Goal: Information Seeking & Learning: Check status

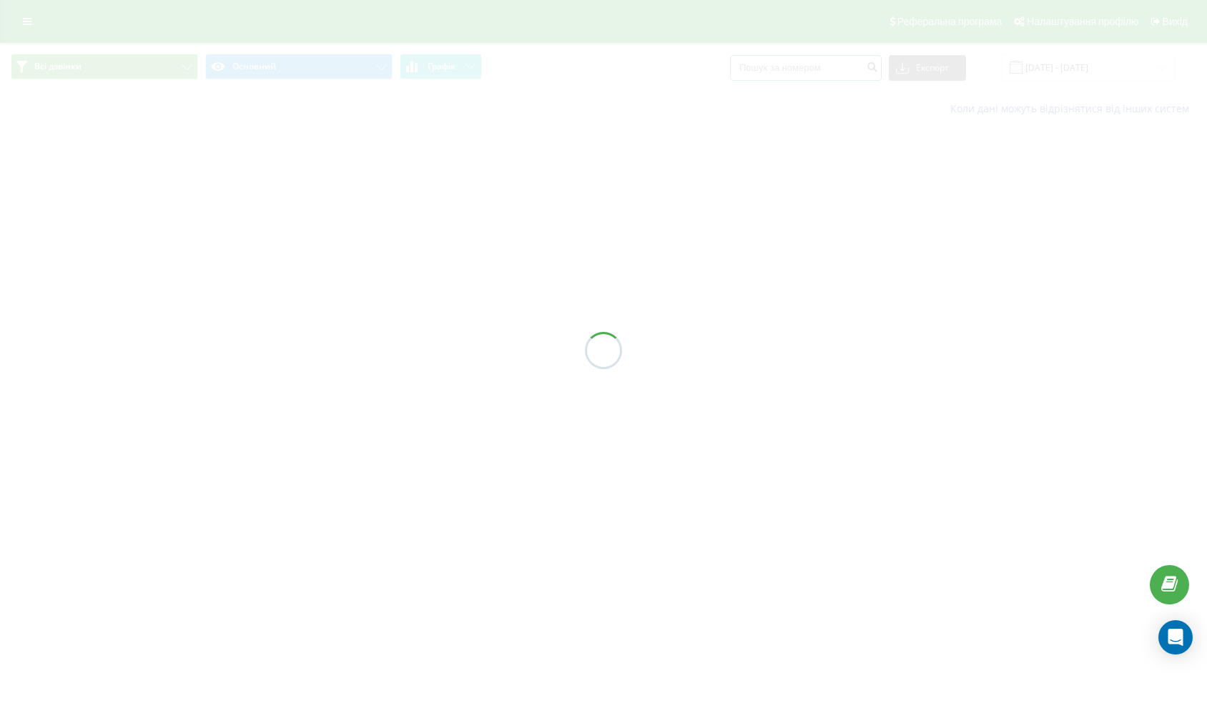
click at [812, 66] on input at bounding box center [806, 68] width 152 height 26
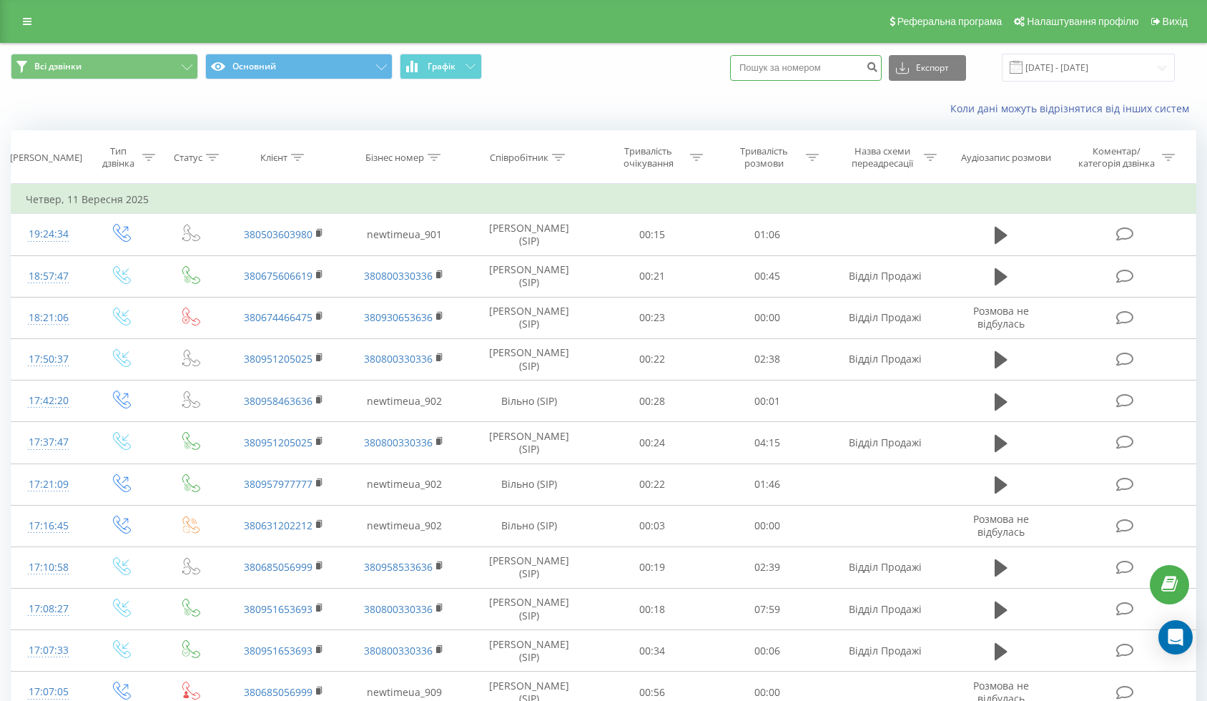
paste input "+38 068 900 22 98"
type input "+38 068 900 22 98"
click at [878, 67] on button "submit" at bounding box center [871, 68] width 19 height 26
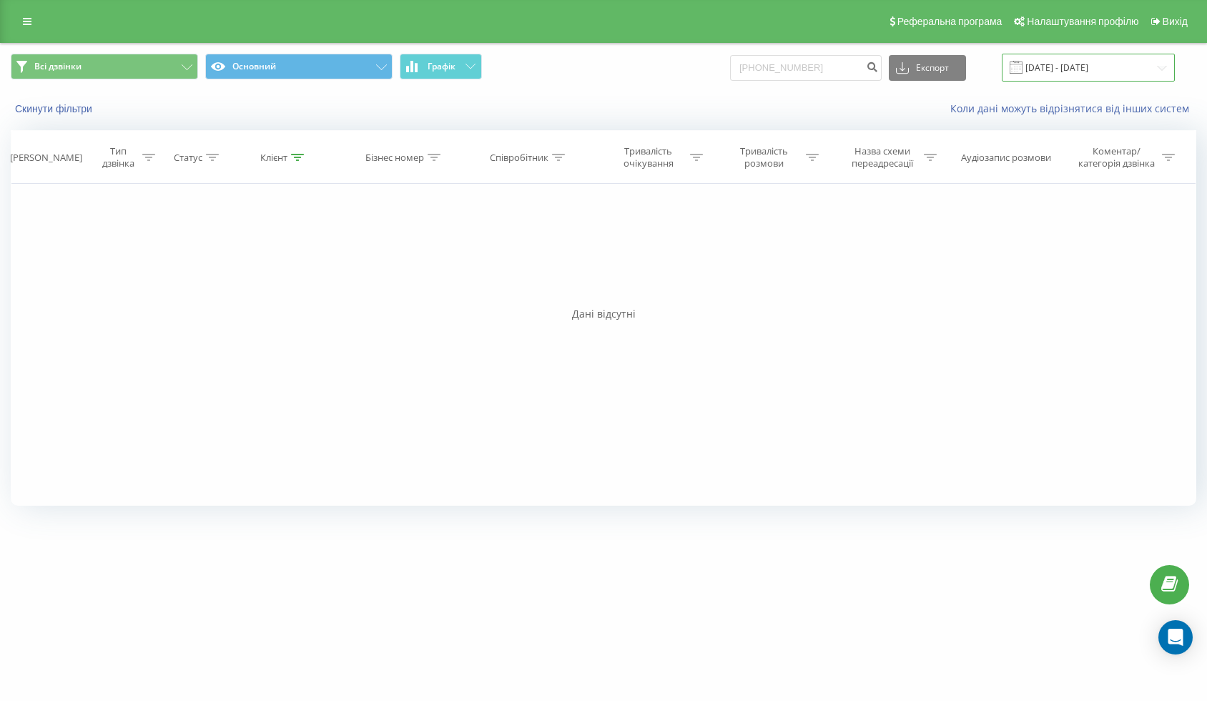
click at [1093, 67] on input "[DATE] - [DATE]" at bounding box center [1088, 68] width 173 height 28
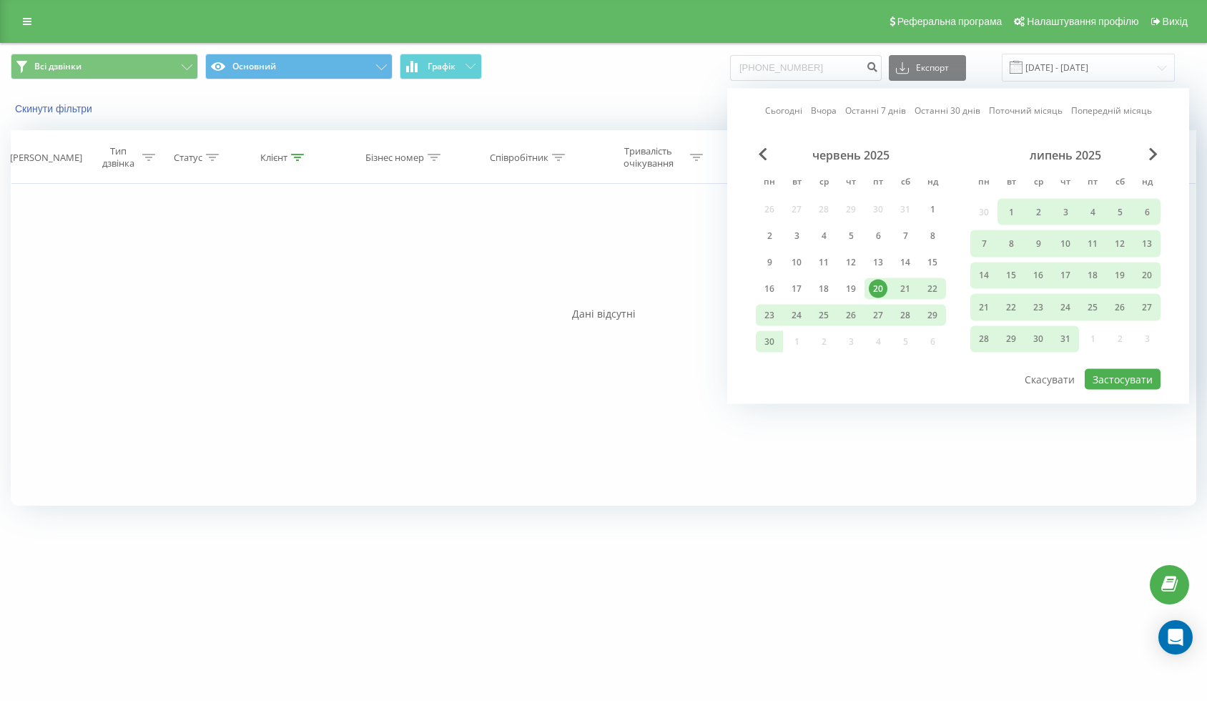
click at [672, 210] on div "Фільтрувати за умовою Дорівнює Введіть значення Скасувати OK Фільтрувати за умо…" at bounding box center [603, 345] width 1185 height 322
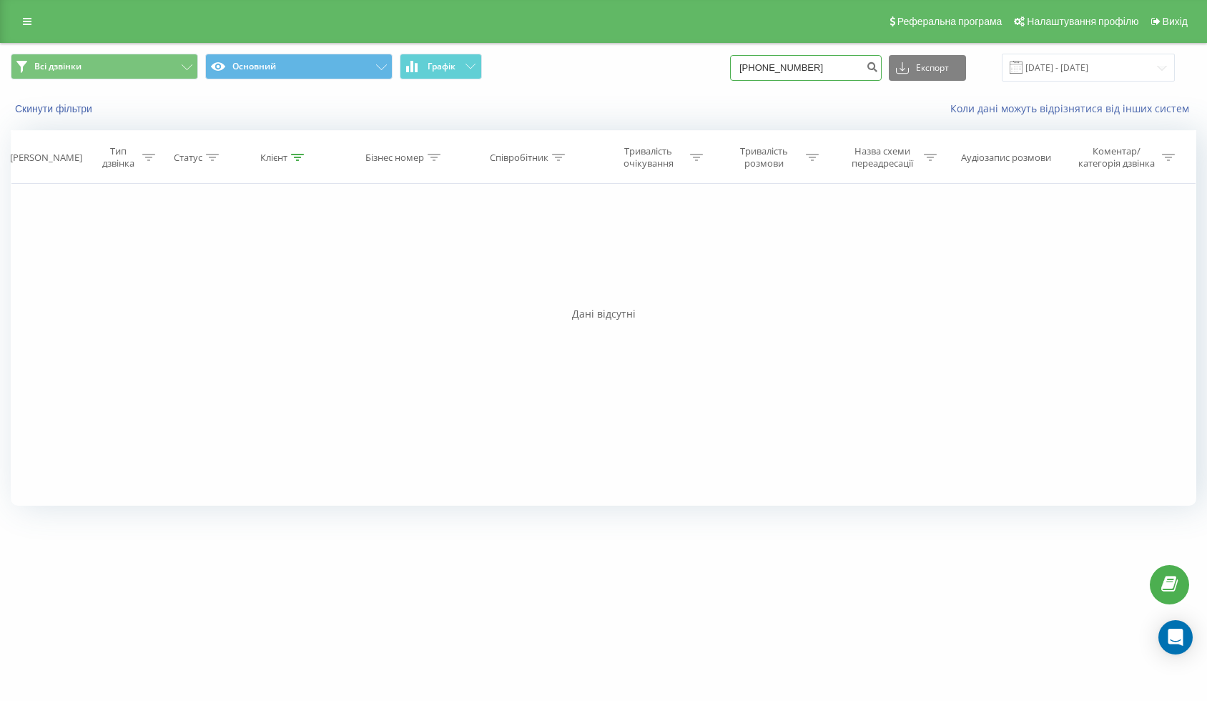
click at [848, 65] on input "+380689002298" at bounding box center [806, 68] width 152 height 26
paste input "[PHONE_NUMBER]"
click at [854, 65] on input "+380689002298+38 068 900 22 98" at bounding box center [806, 68] width 152 height 26
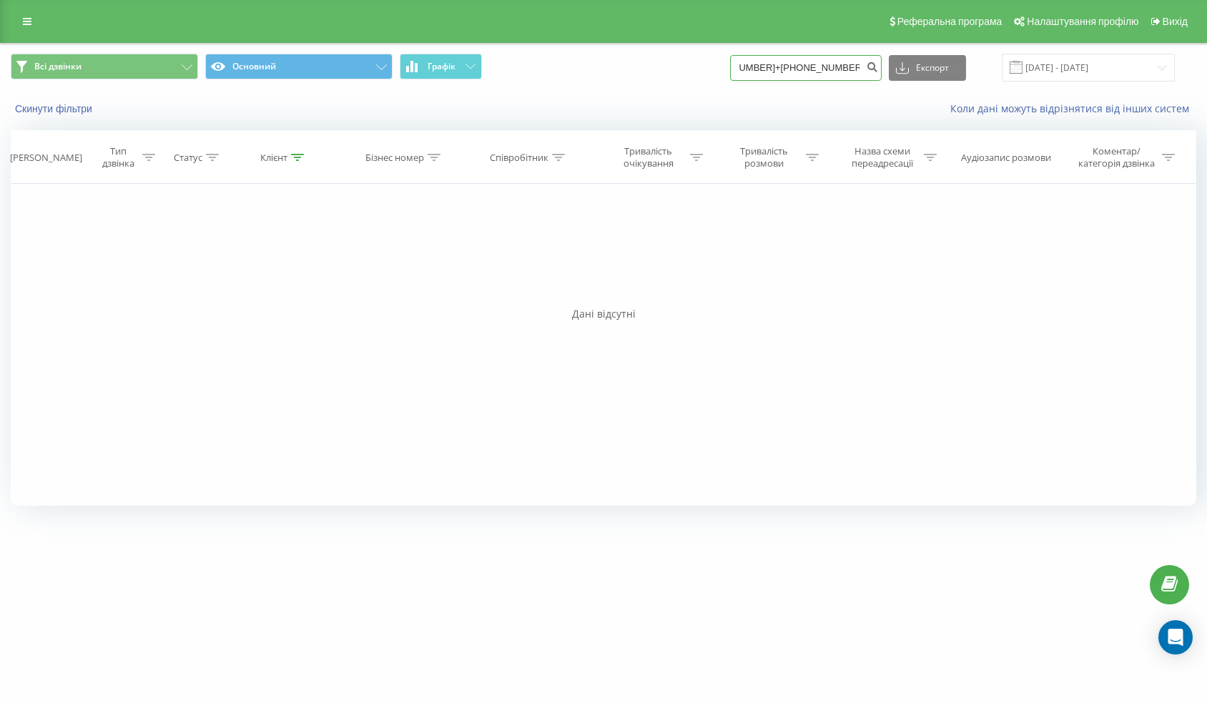
click at [854, 65] on input "+380689002298+38 068 900 22 98" at bounding box center [806, 68] width 152 height 26
paste input
type input "+38 068 900 22 98"
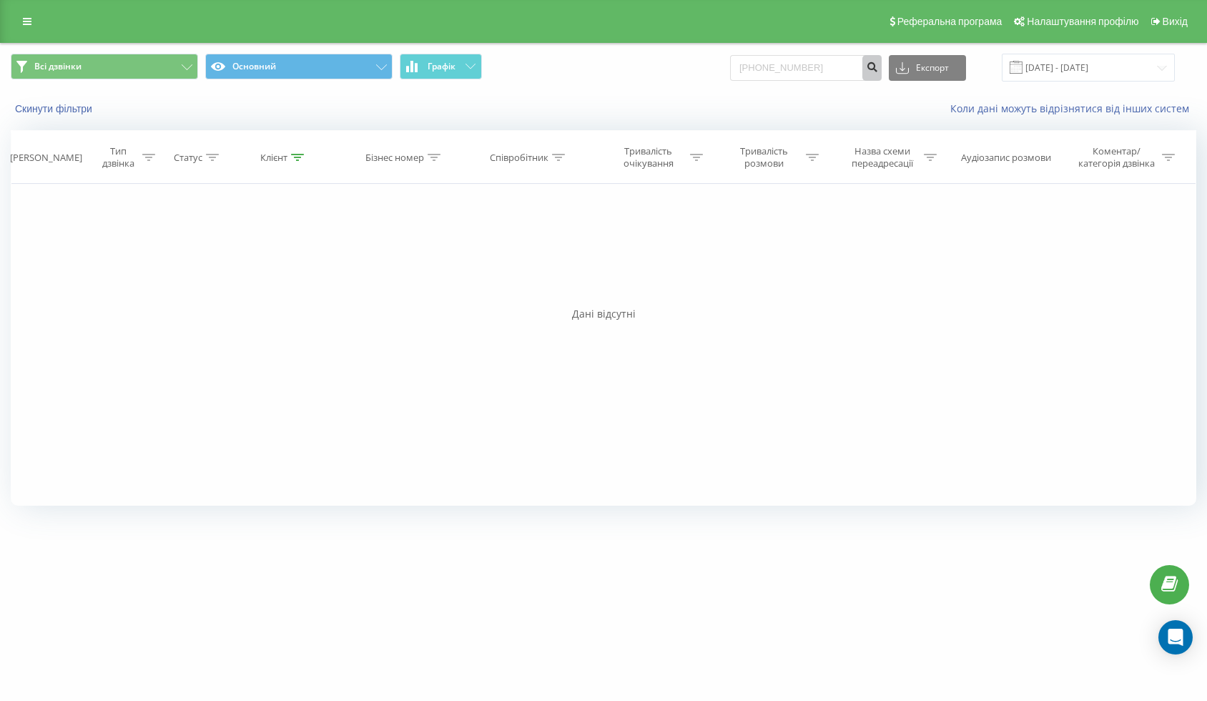
click at [879, 66] on button "submit" at bounding box center [871, 68] width 19 height 26
click at [1129, 69] on input "[DATE] - [DATE]" at bounding box center [1088, 68] width 173 height 28
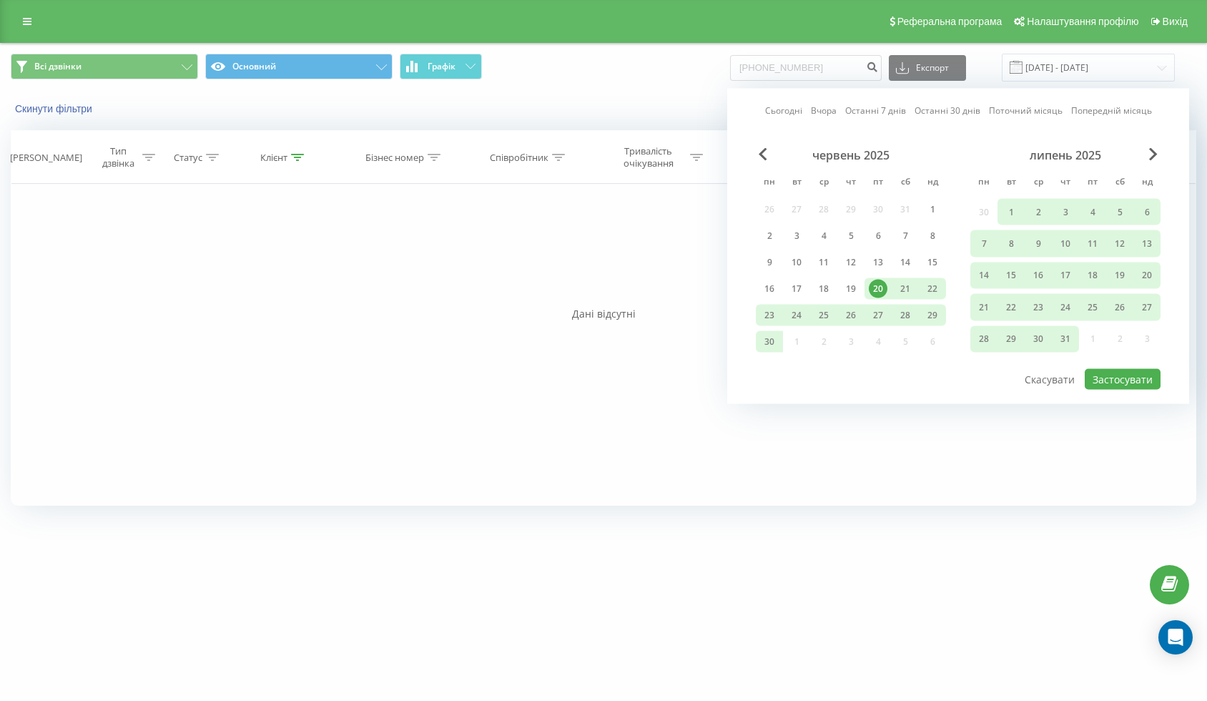
click at [1148, 140] on div "Сьогодні Вчора Останні 7 днів Останні 30 днів Поточний місяць Попередній місяць…" at bounding box center [958, 246] width 462 height 315
click at [1148, 143] on div "Сьогодні Вчора Останні 7 днів Останні 30 днів Поточний місяць Попередній місяць…" at bounding box center [958, 246] width 462 height 315
click at [1152, 155] on span "Next Month" at bounding box center [1153, 154] width 9 height 13
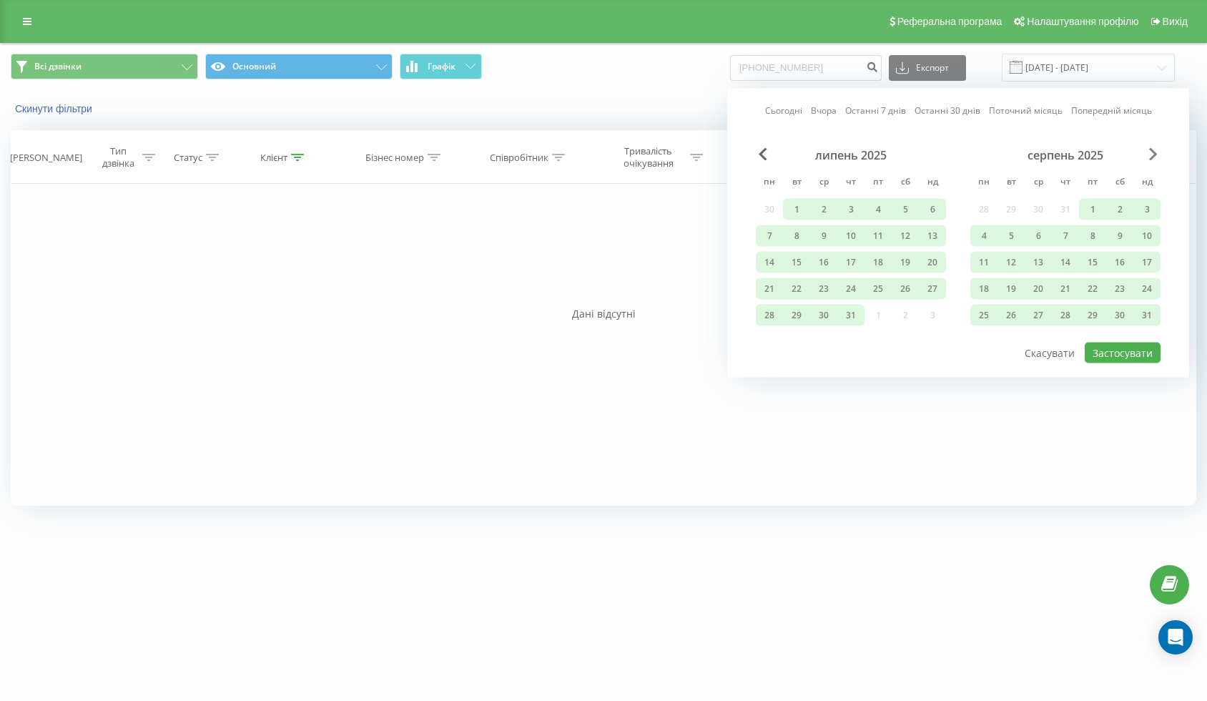
click at [1152, 155] on span "Next Month" at bounding box center [1153, 154] width 9 height 13
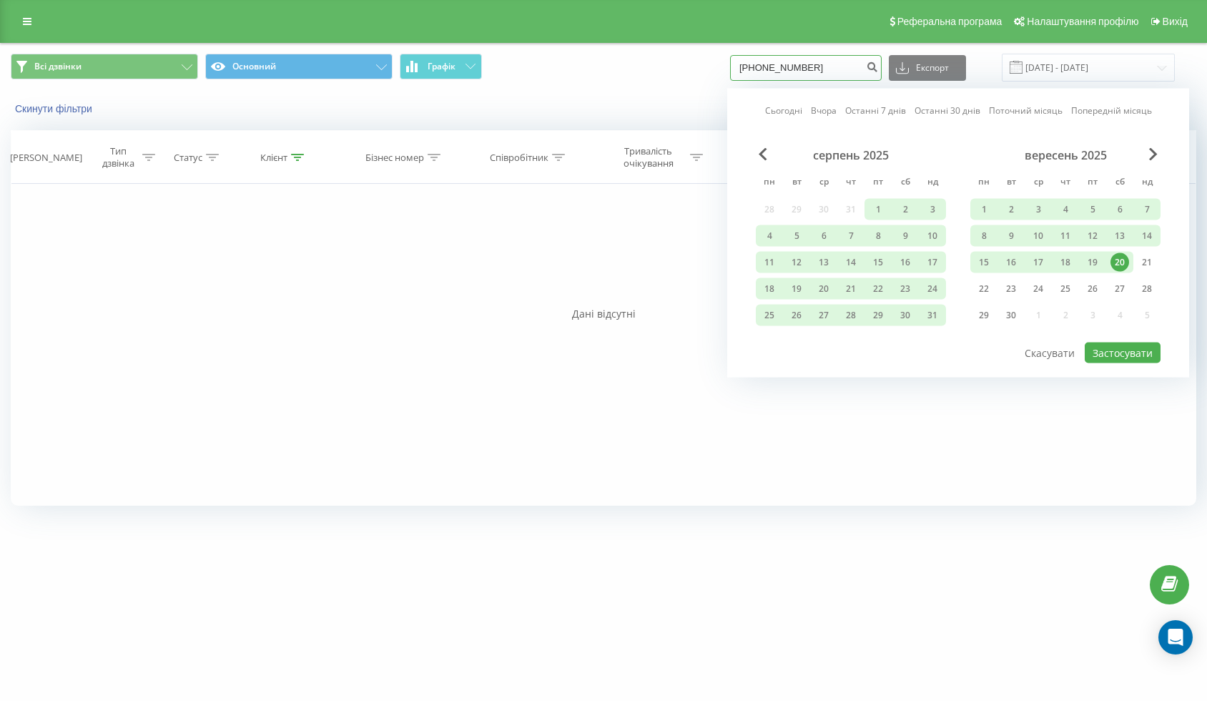
click at [863, 64] on input "[PHONE_NUMBER]" at bounding box center [806, 68] width 152 height 26
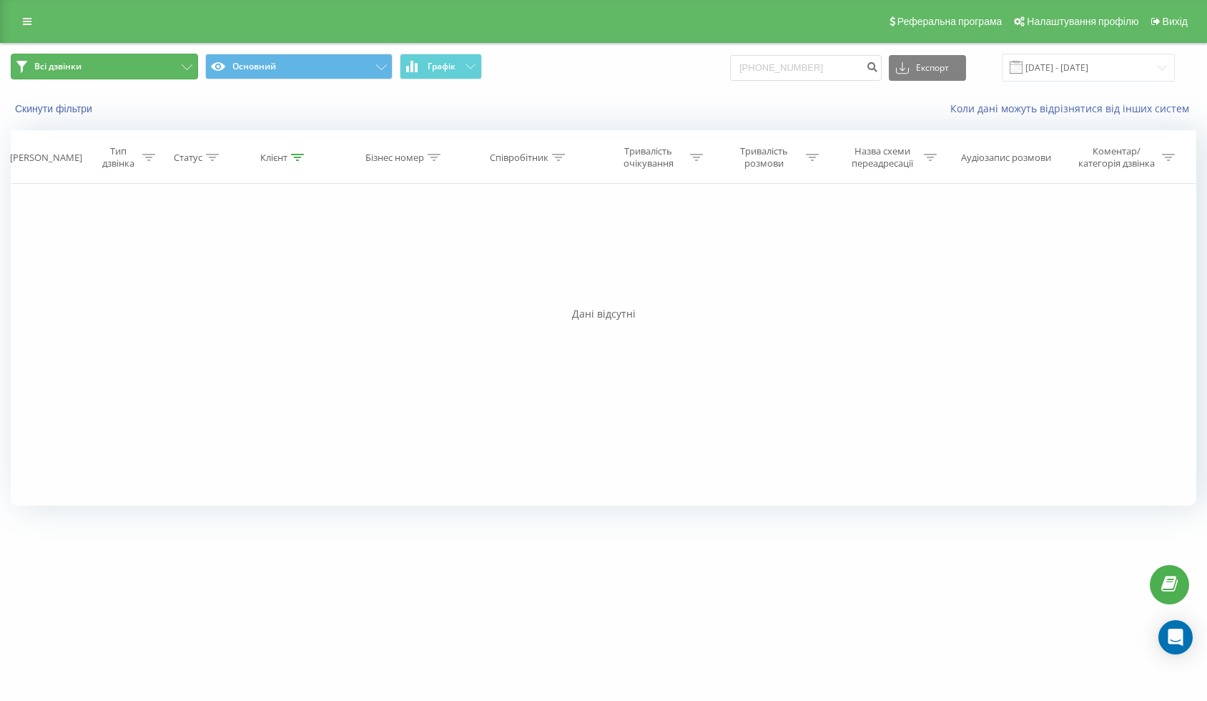
click at [97, 69] on button "Всі дзвінки" at bounding box center [104, 67] width 187 height 26
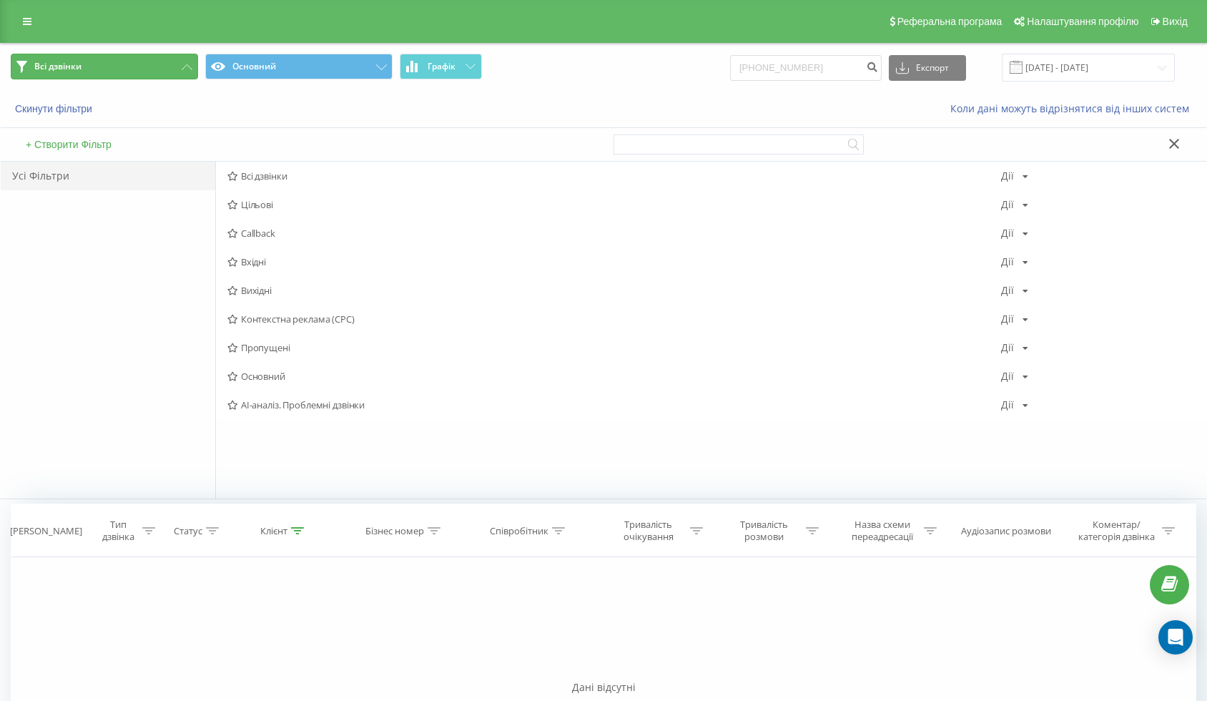
click at [97, 69] on button "Всі дзвінки" at bounding box center [104, 67] width 187 height 26
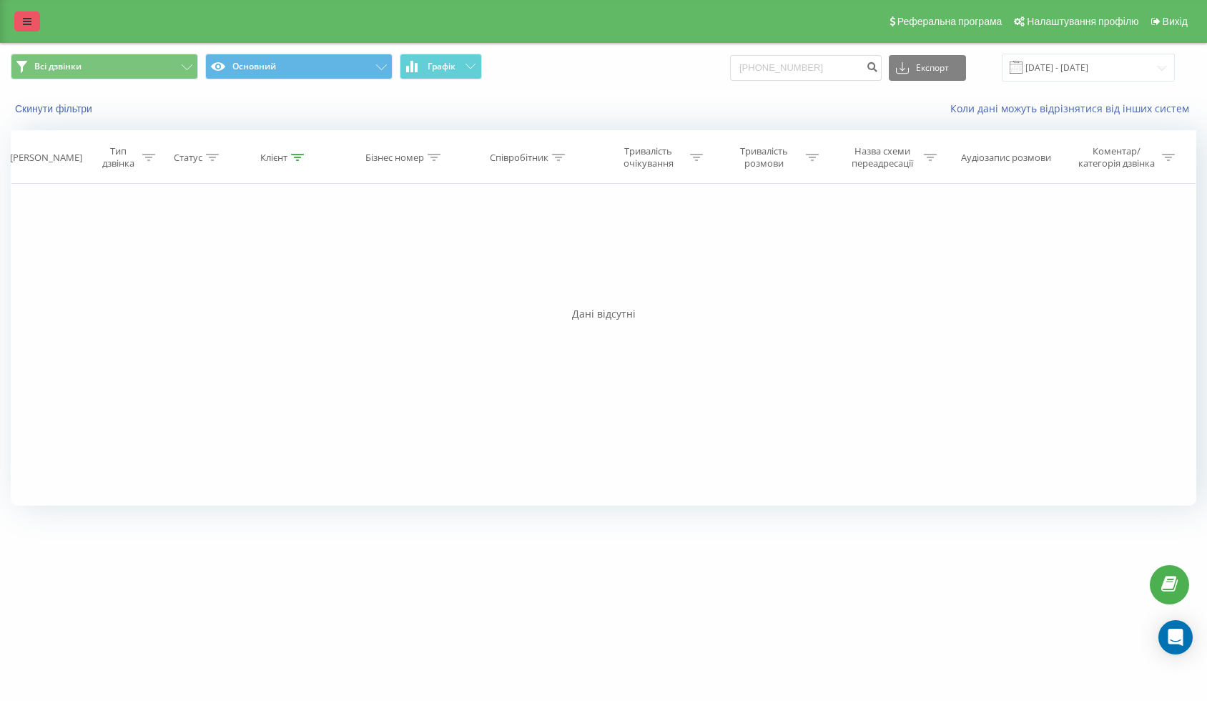
click at [36, 24] on link at bounding box center [27, 21] width 26 height 20
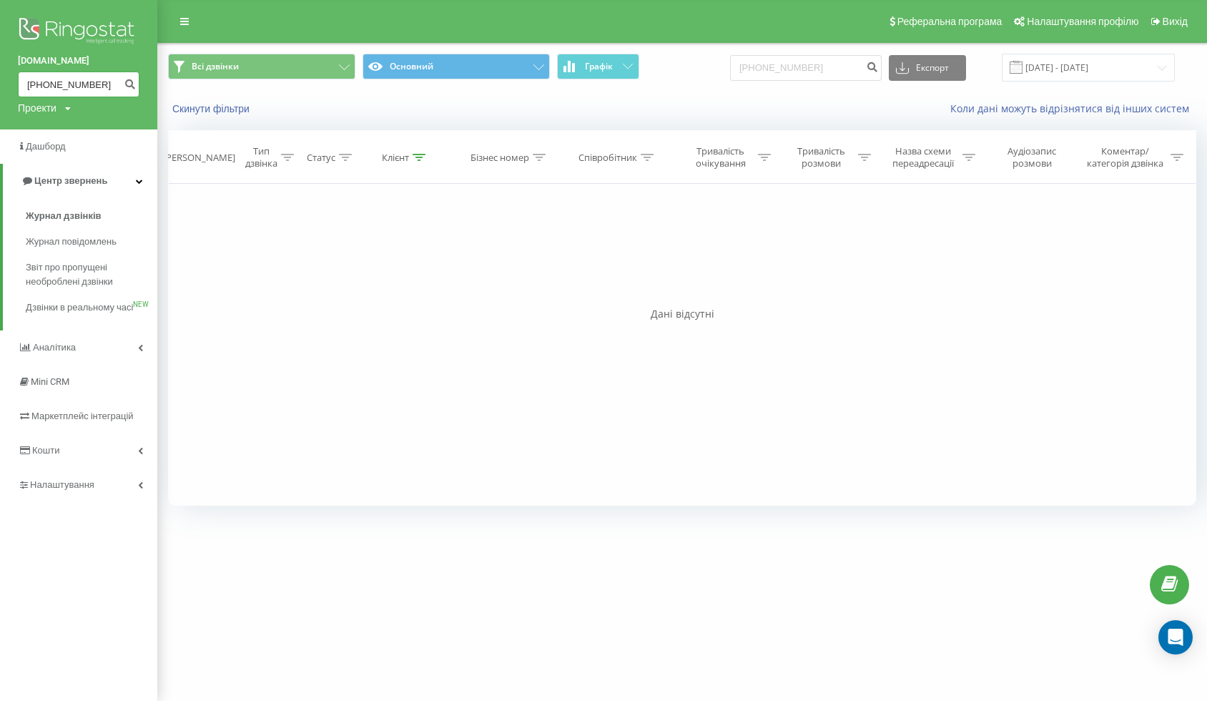
click at [94, 87] on input "+380689002298" at bounding box center [79, 84] width 122 height 26
click at [125, 84] on icon "submit" at bounding box center [130, 82] width 12 height 9
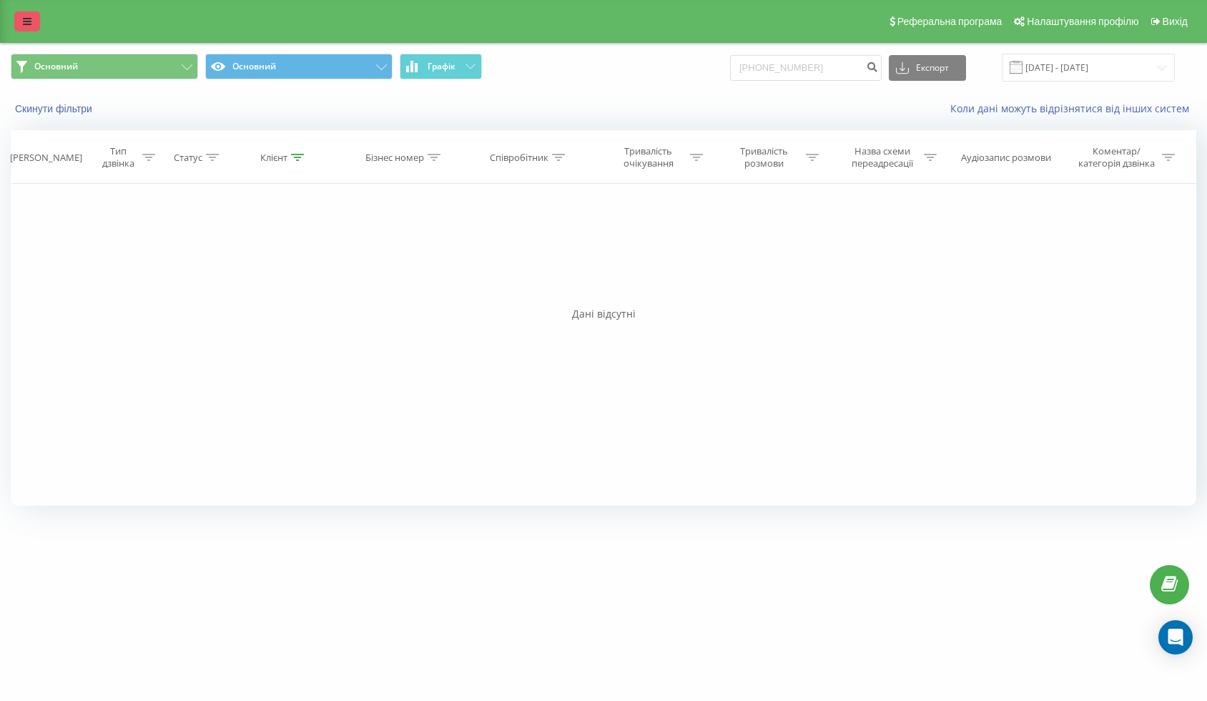
click at [15, 19] on div "Реферальна програма Налаштування профілю Вихід" at bounding box center [603, 21] width 1207 height 43
click at [23, 20] on icon at bounding box center [27, 21] width 9 height 10
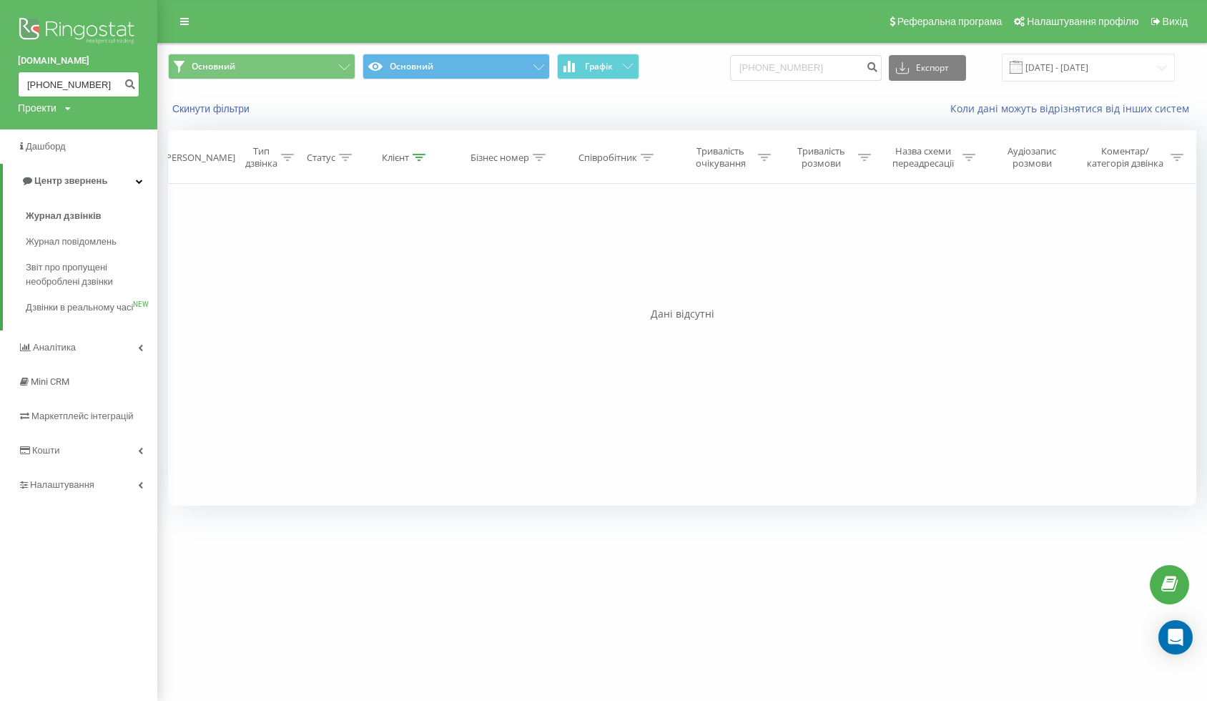
click at [73, 82] on input "+380689002298" at bounding box center [79, 84] width 122 height 26
click at [109, 85] on input "+380689002298" at bounding box center [79, 84] width 122 height 26
paste input "068 900 22"
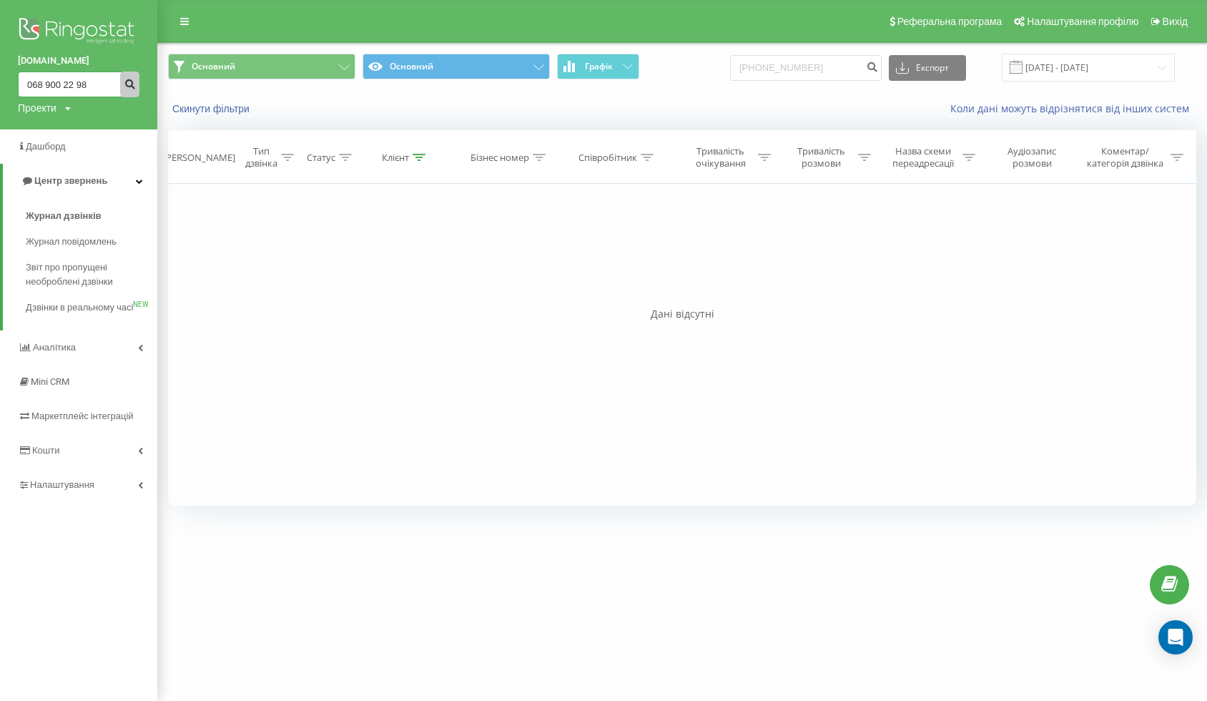
type input "068 900 22 98"
click at [133, 84] on icon "submit" at bounding box center [130, 82] width 12 height 9
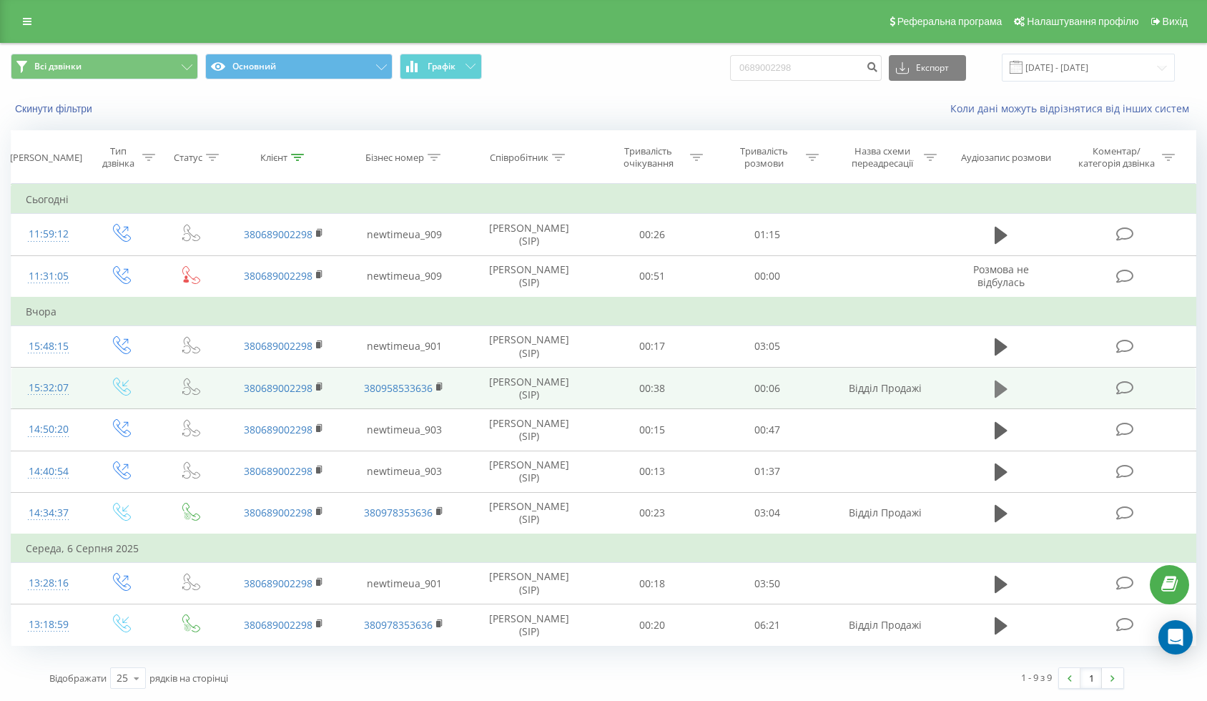
click at [998, 386] on icon at bounding box center [1001, 388] width 13 height 17
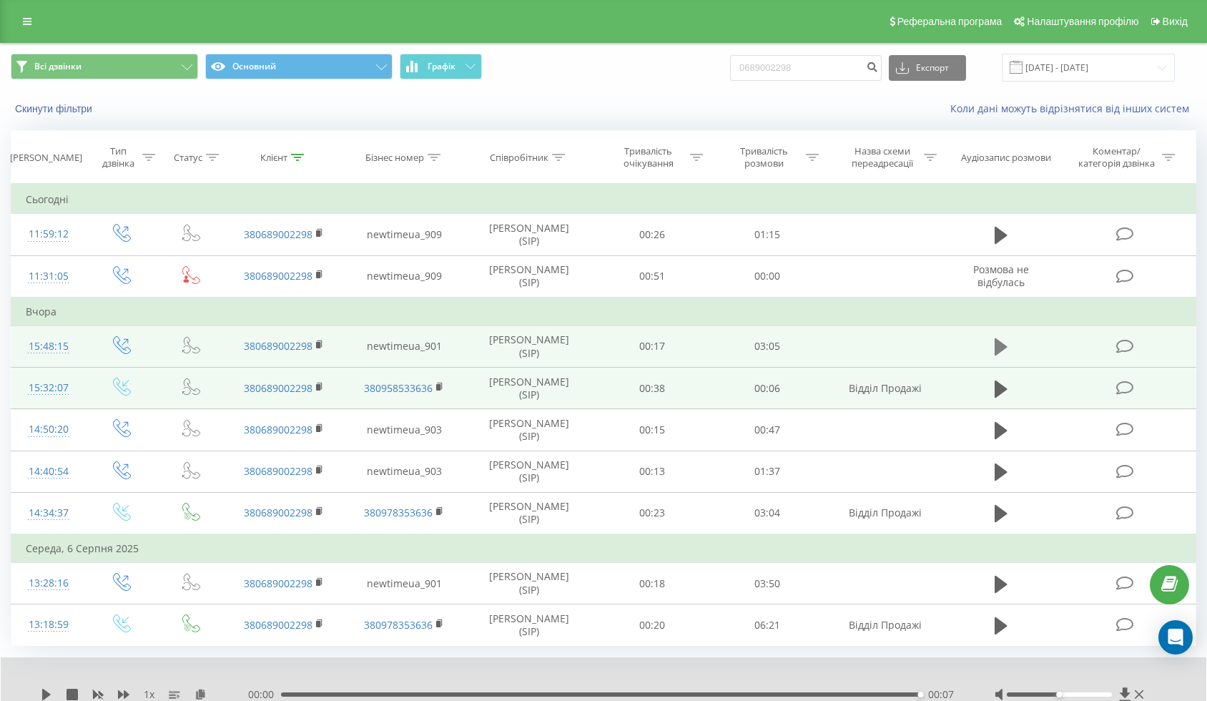
click at [1000, 347] on icon at bounding box center [1001, 346] width 13 height 17
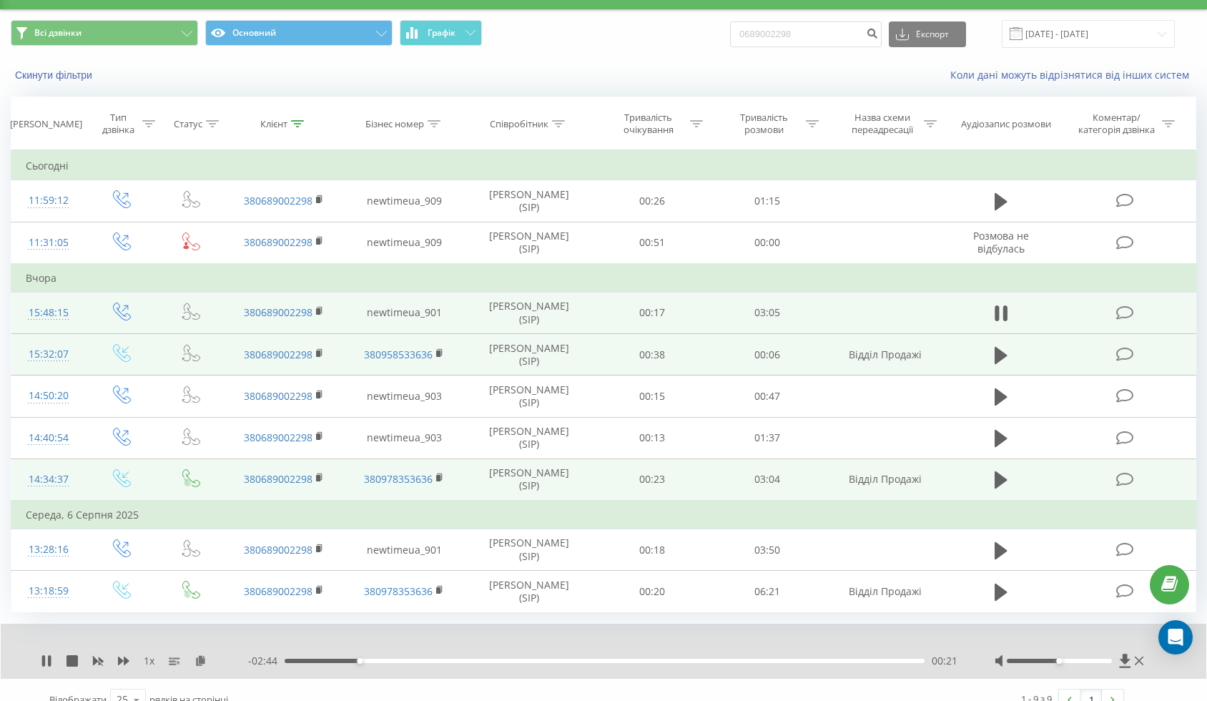
scroll to position [39, 0]
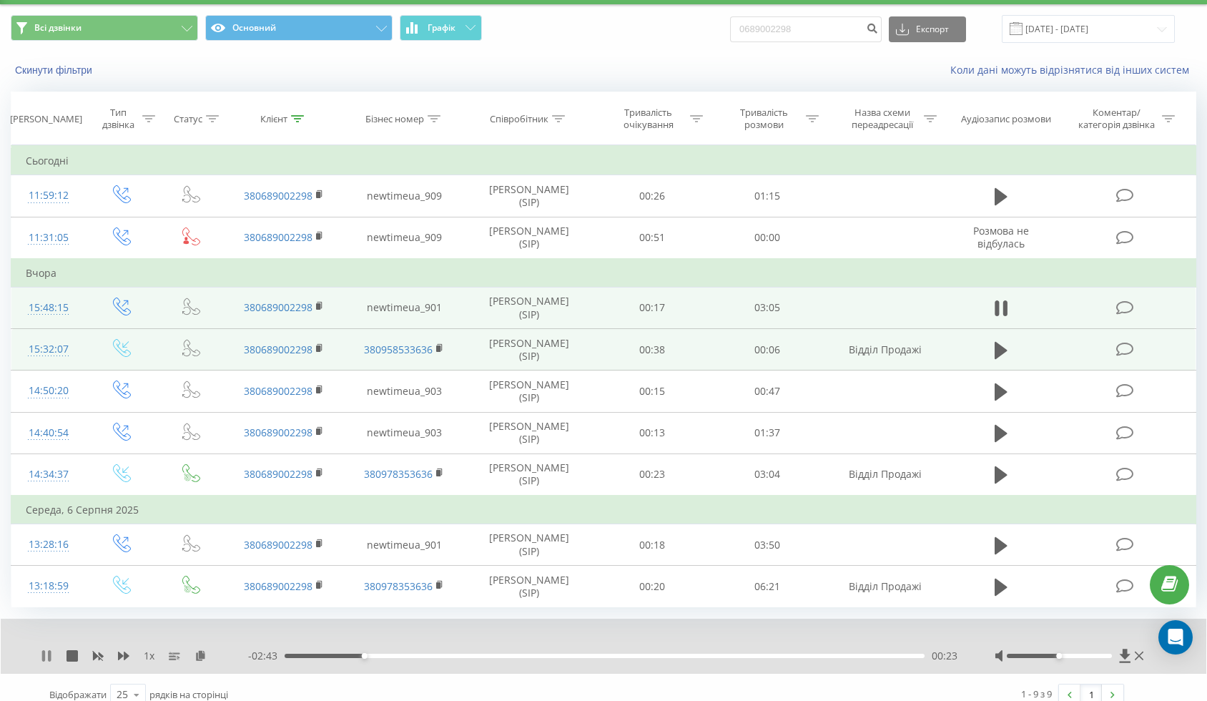
click at [44, 655] on icon at bounding box center [43, 655] width 3 height 11
click at [49, 659] on icon at bounding box center [46, 655] width 11 height 11
click at [43, 651] on icon at bounding box center [43, 655] width 3 height 11
click at [932, 455] on td "Відділ Продажі" at bounding box center [885, 474] width 120 height 42
